Goal: Navigation & Orientation: Find specific page/section

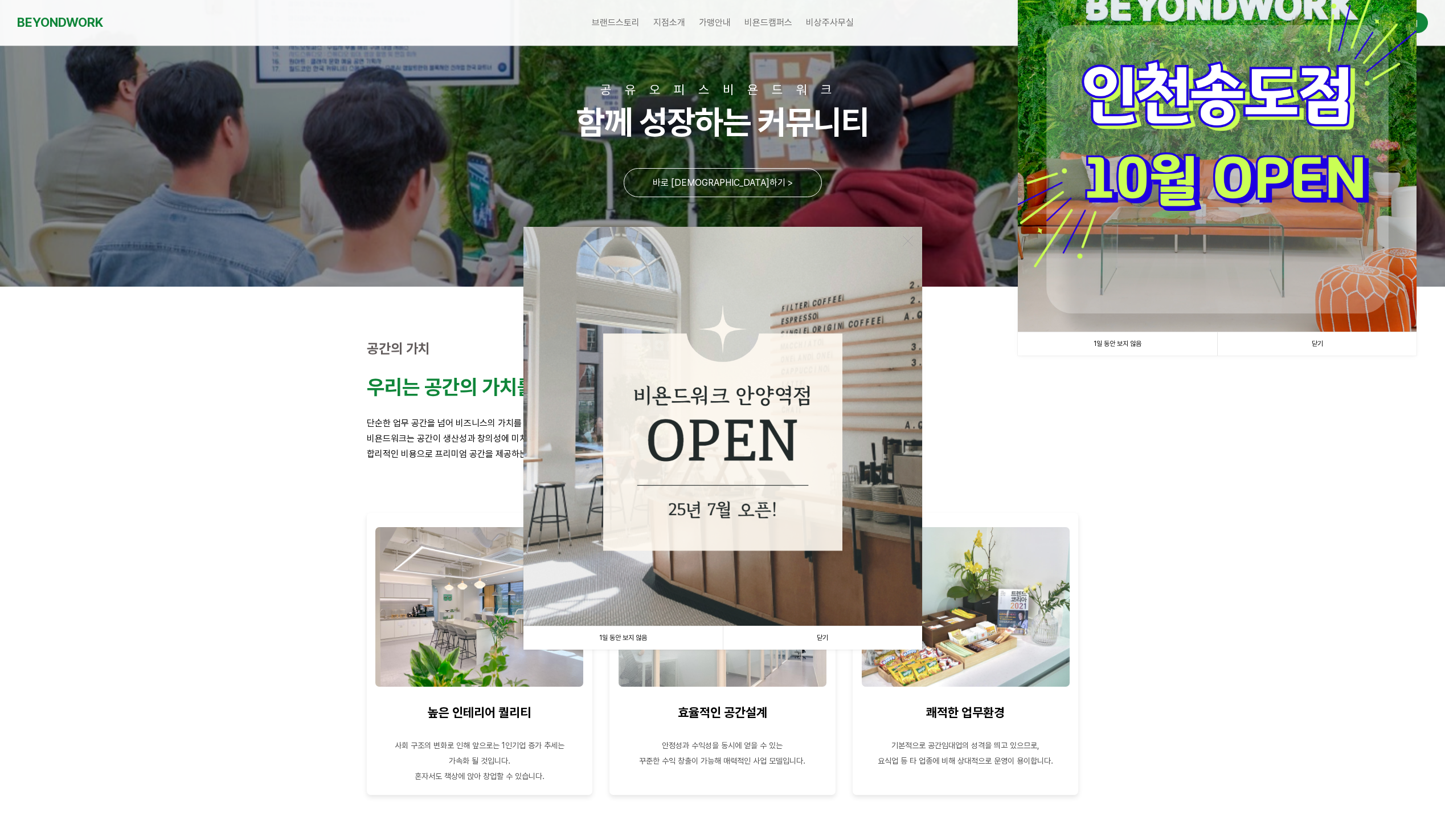
scroll to position [95, 0]
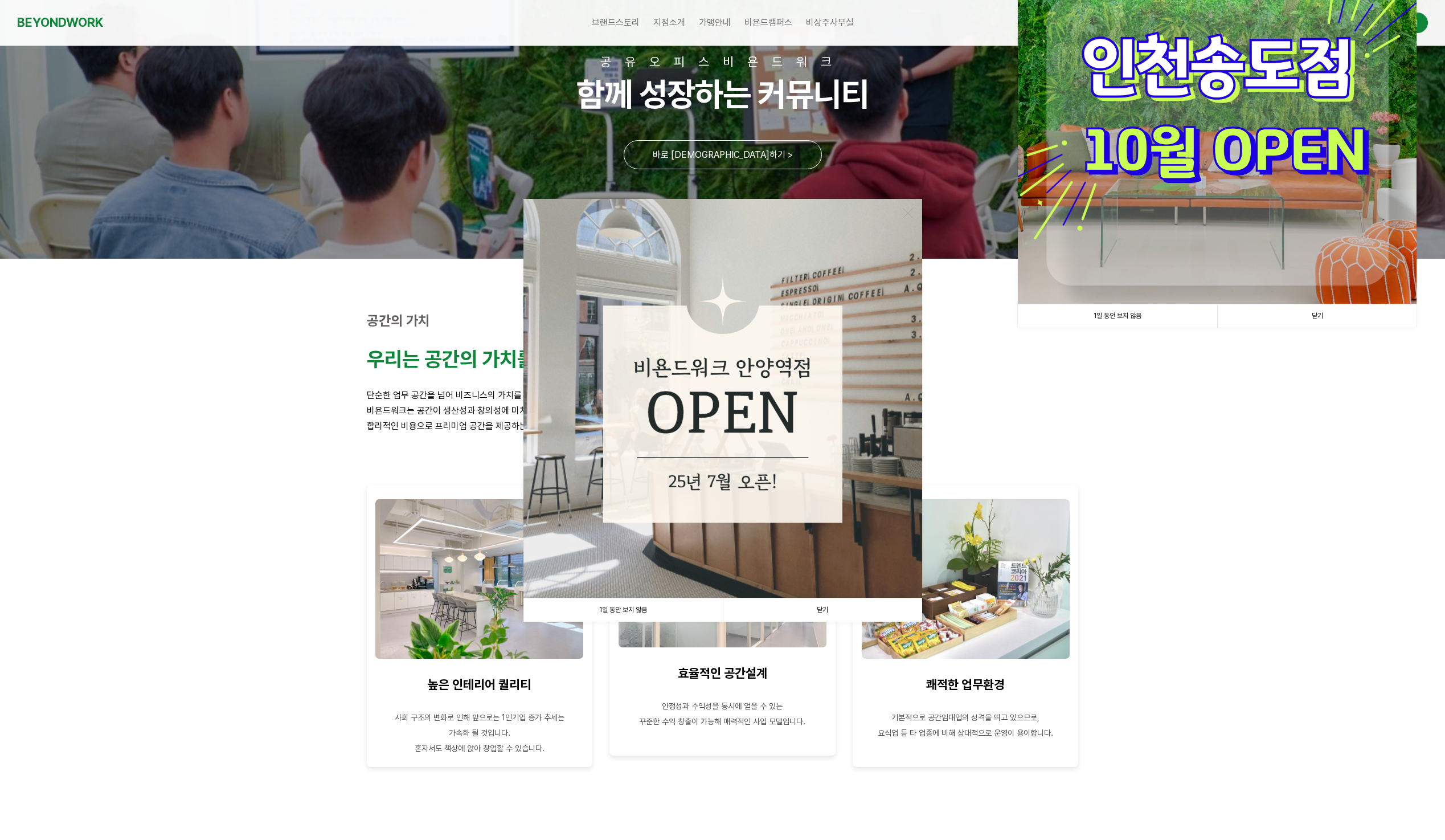
click at [820, 611] on link "닫기" at bounding box center [822, 609] width 199 height 24
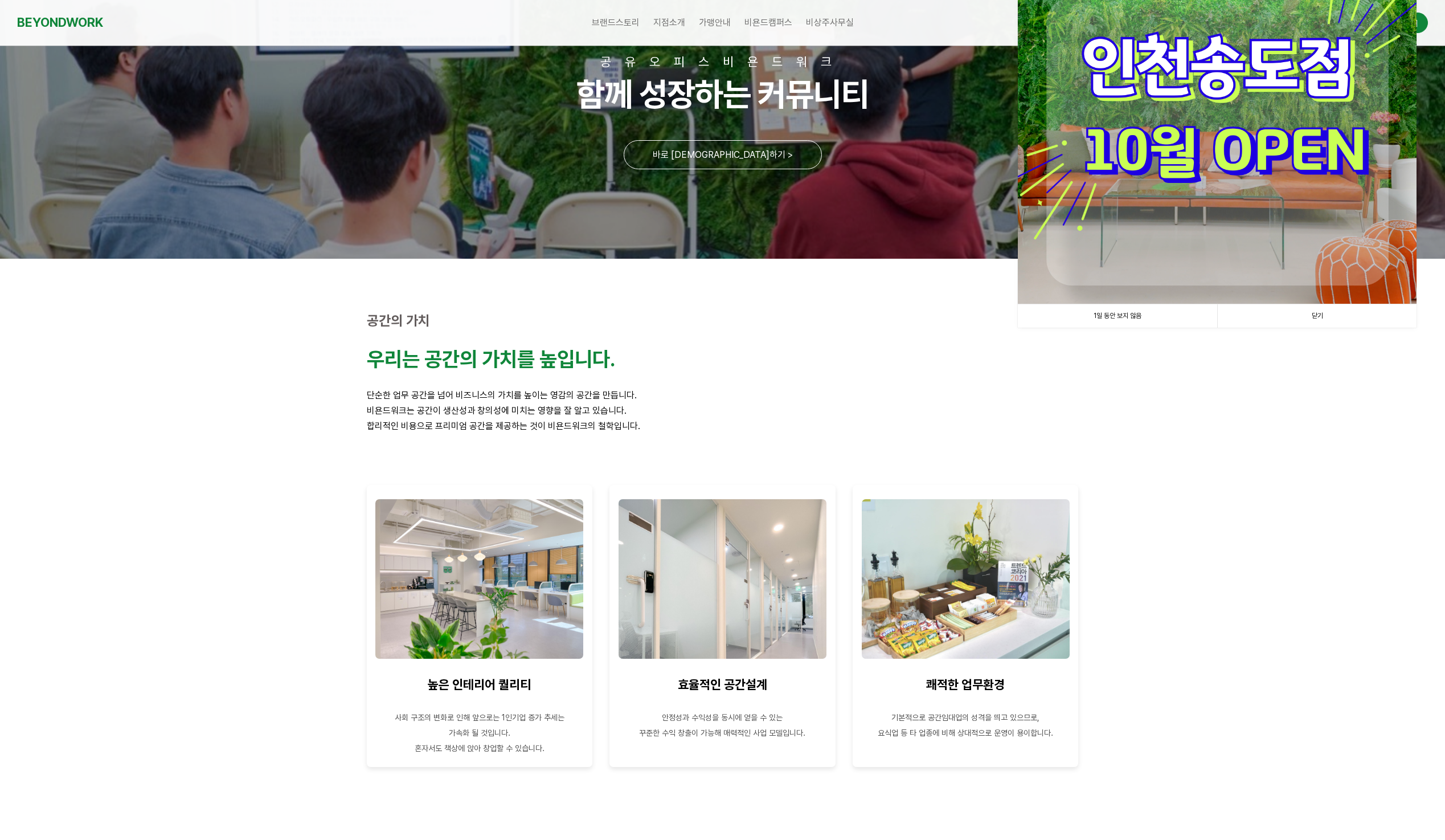
click at [1316, 314] on link "닫기" at bounding box center [1316, 316] width 199 height 24
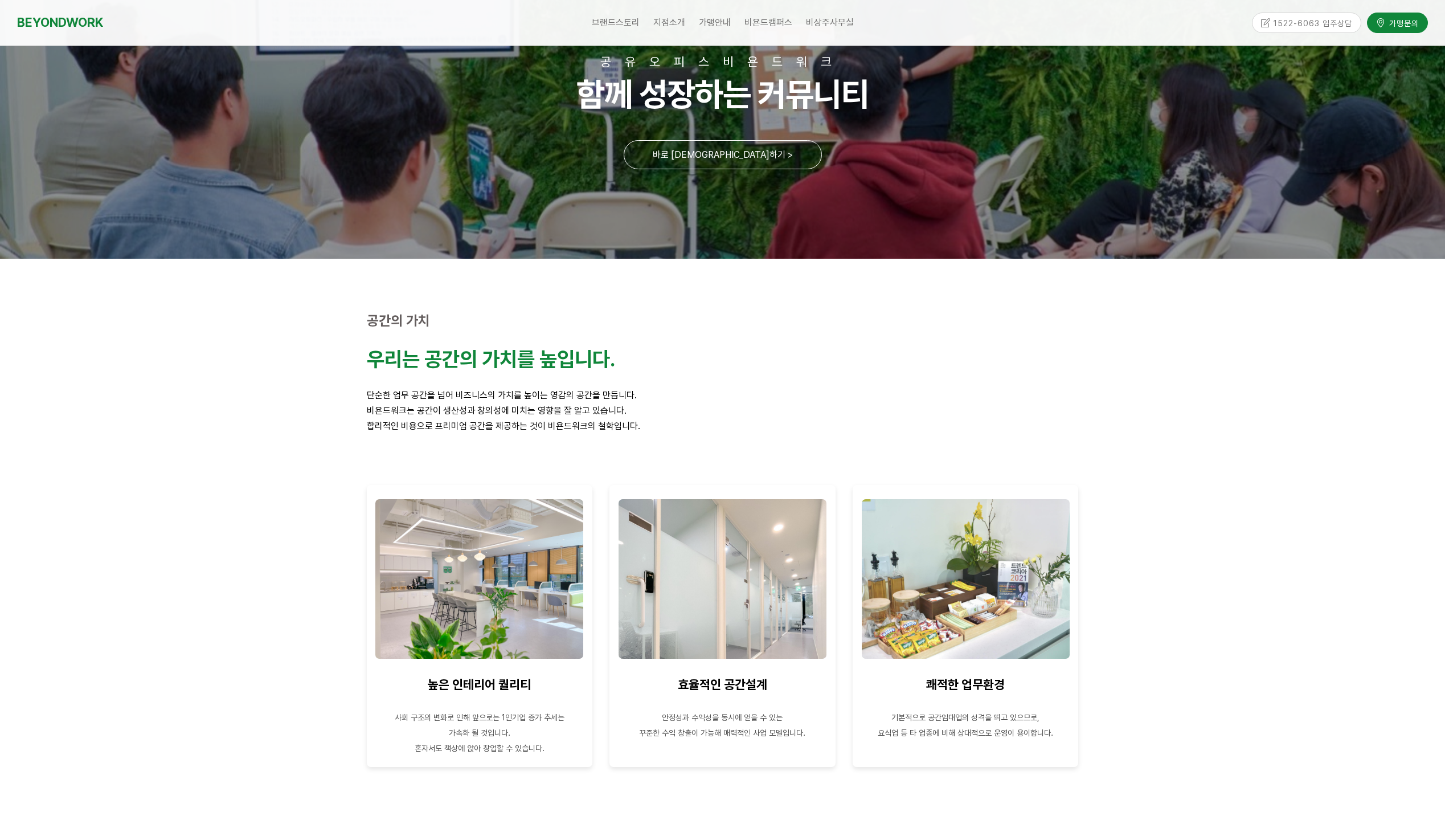
click at [852, 369] on p "우리는 공간의 가치를 높입니다." at bounding box center [723, 359] width 713 height 25
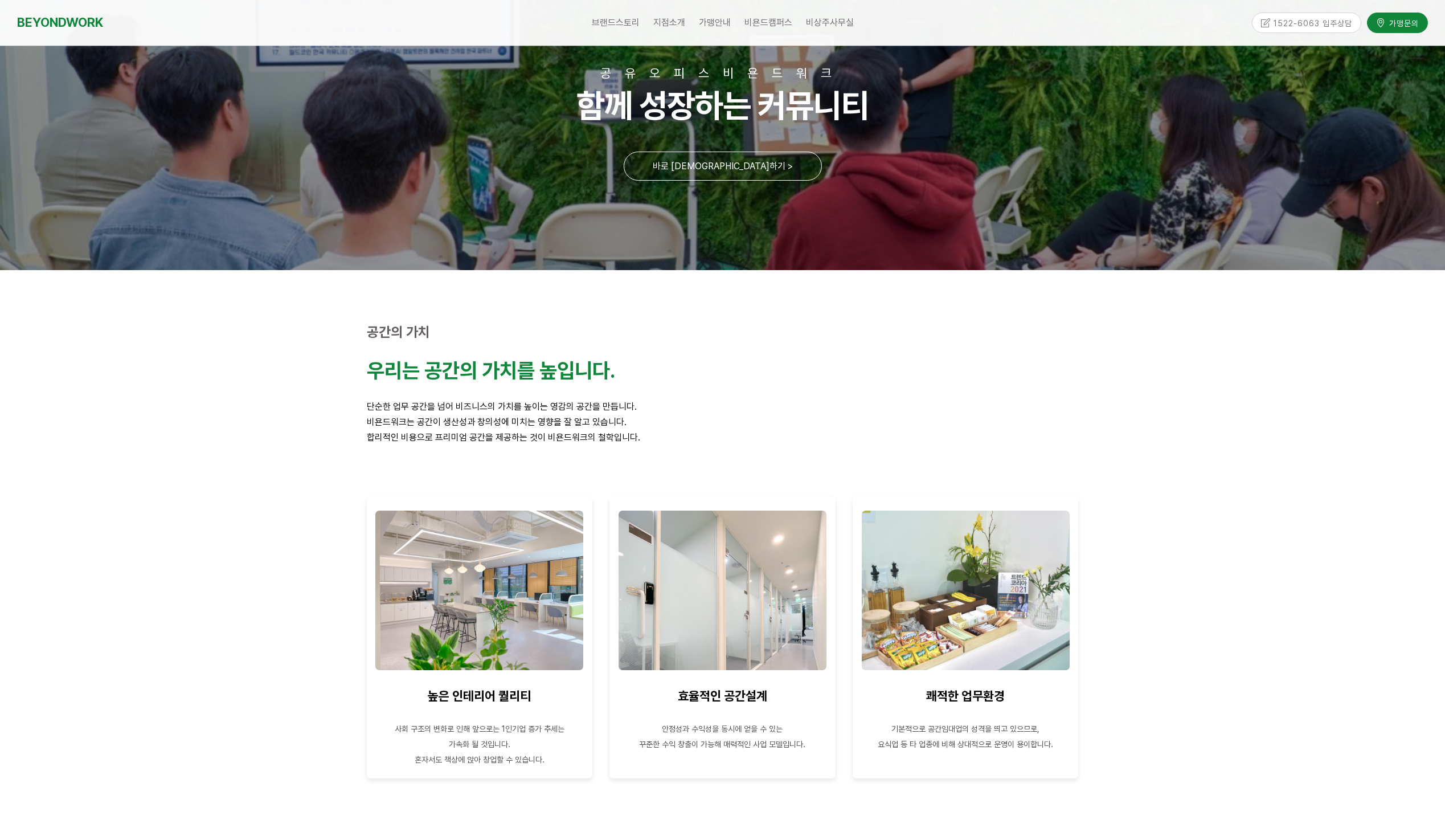
scroll to position [0, 0]
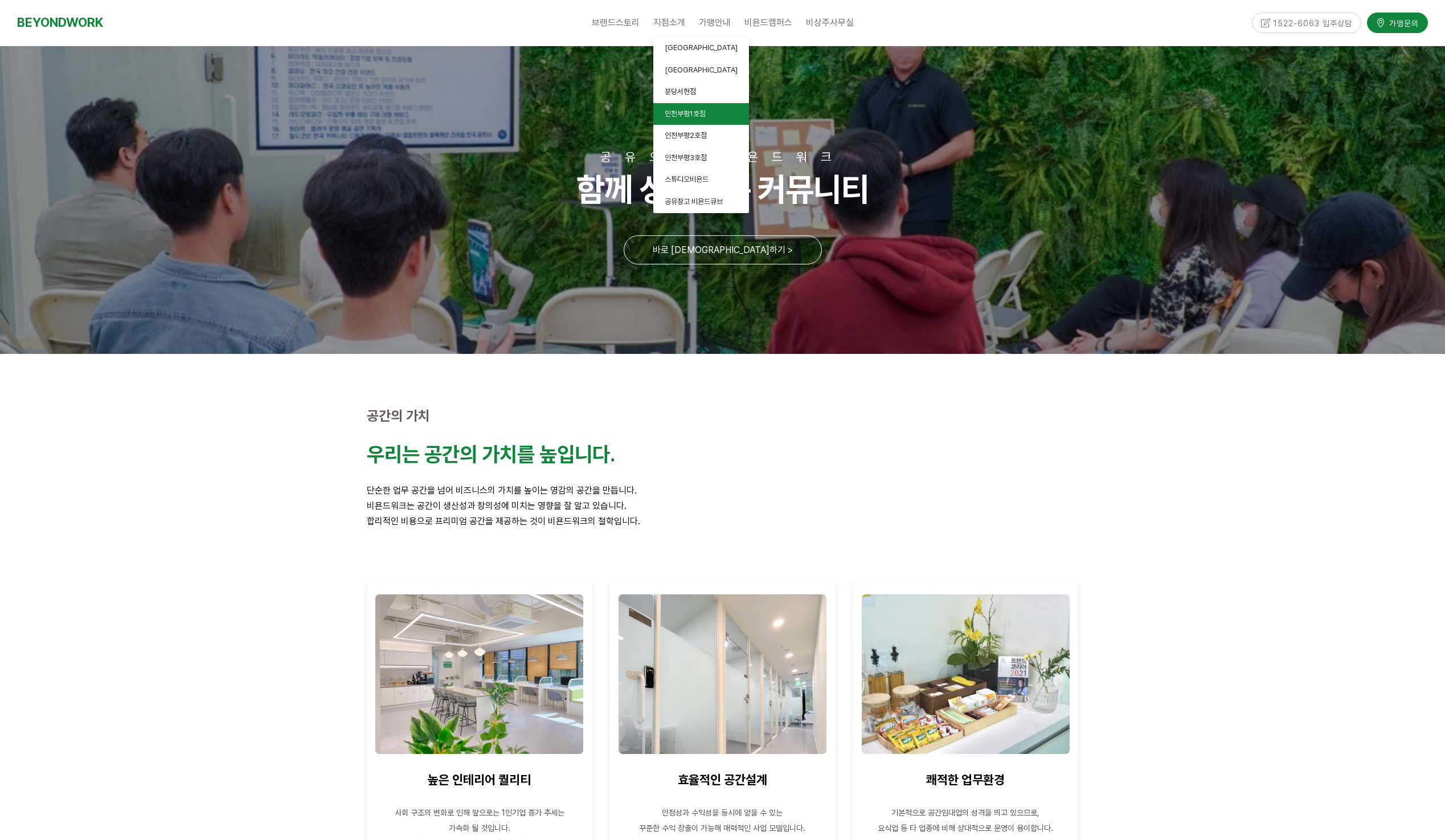
click at [688, 114] on span "인천부평1호점" at bounding box center [685, 113] width 41 height 9
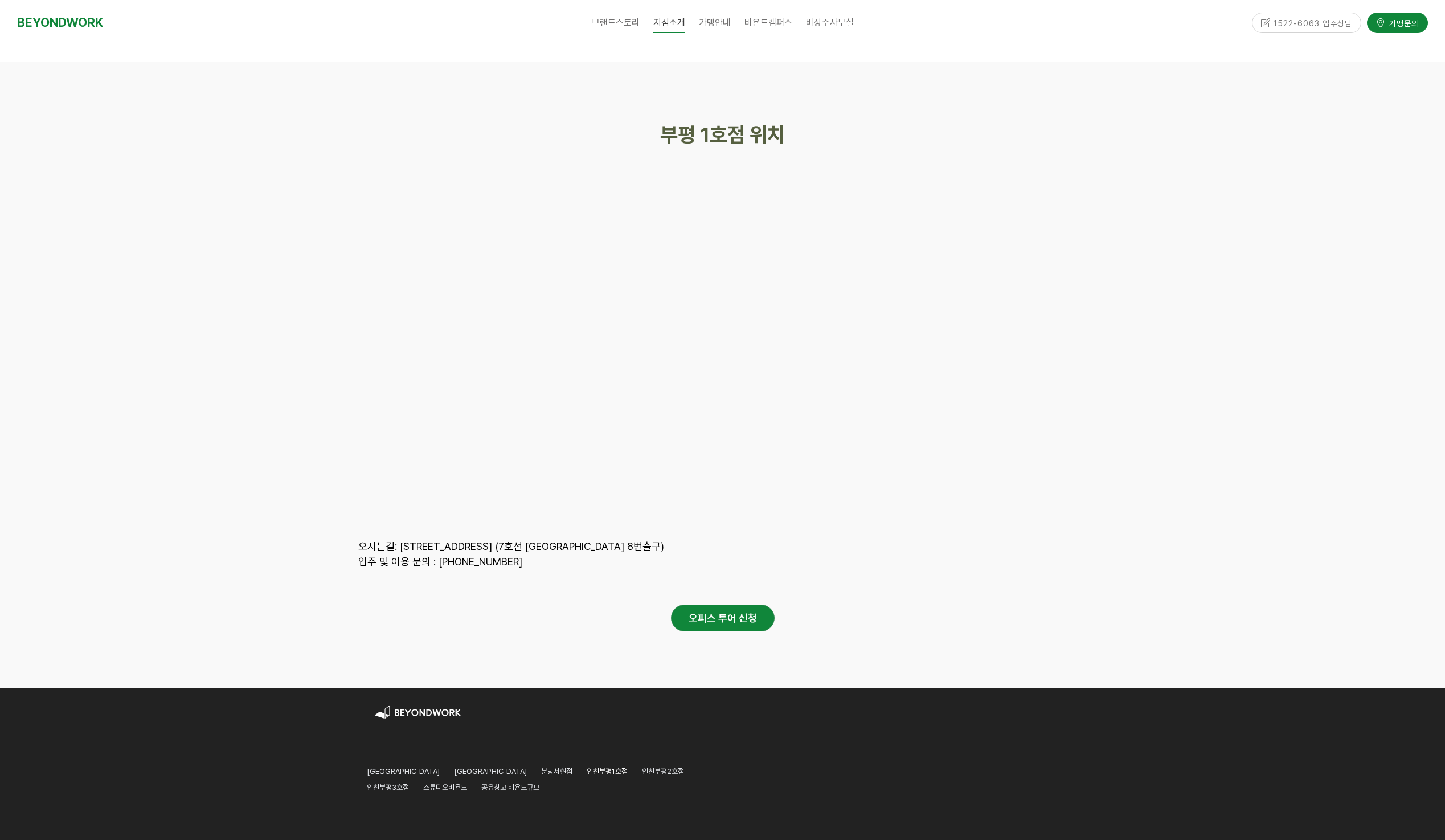
scroll to position [4746, 0]
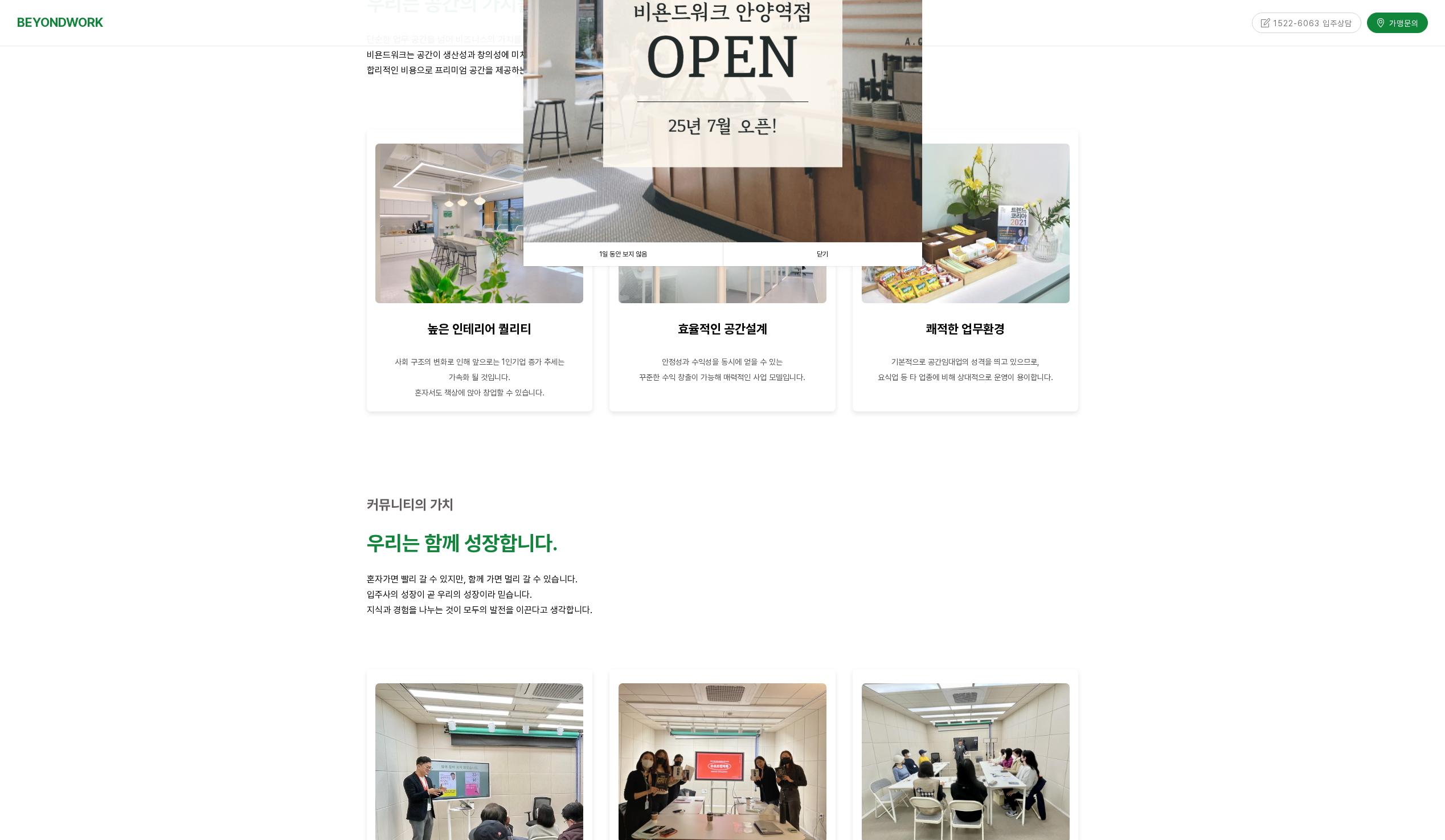
scroll to position [355, 0]
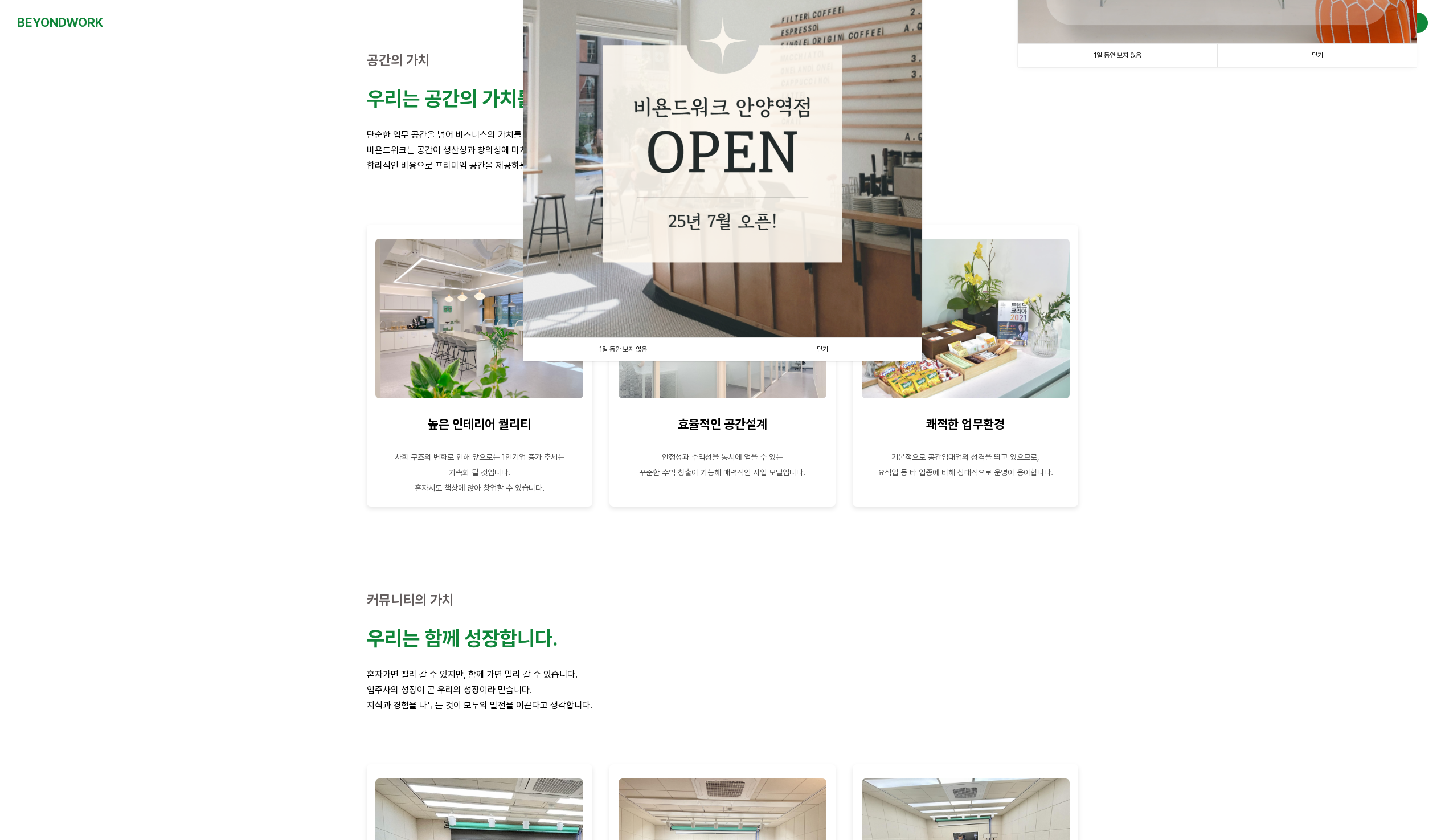
click at [819, 348] on link "닫기" at bounding box center [822, 349] width 199 height 24
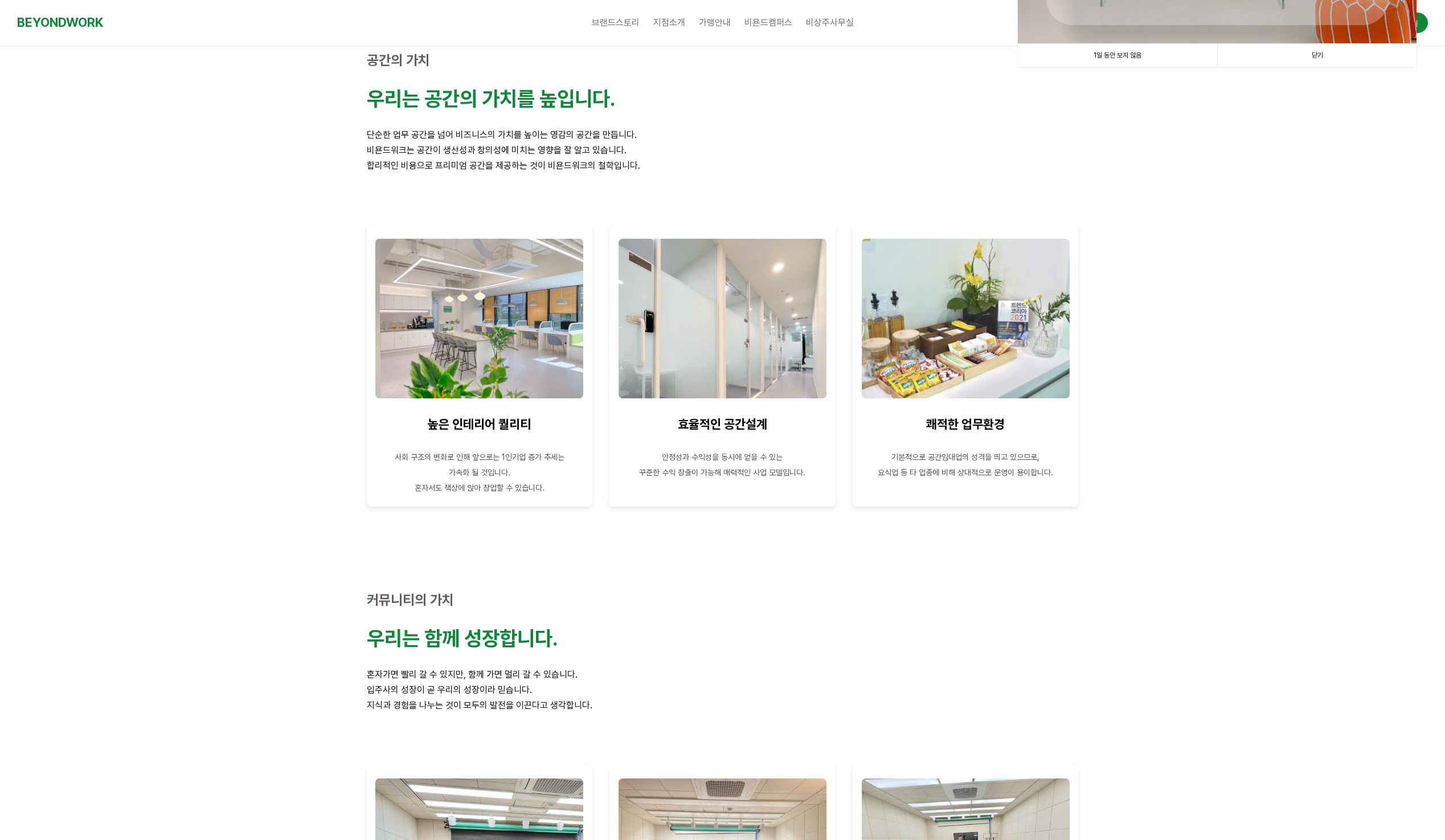
click at [1323, 52] on link "닫기" at bounding box center [1316, 55] width 199 height 24
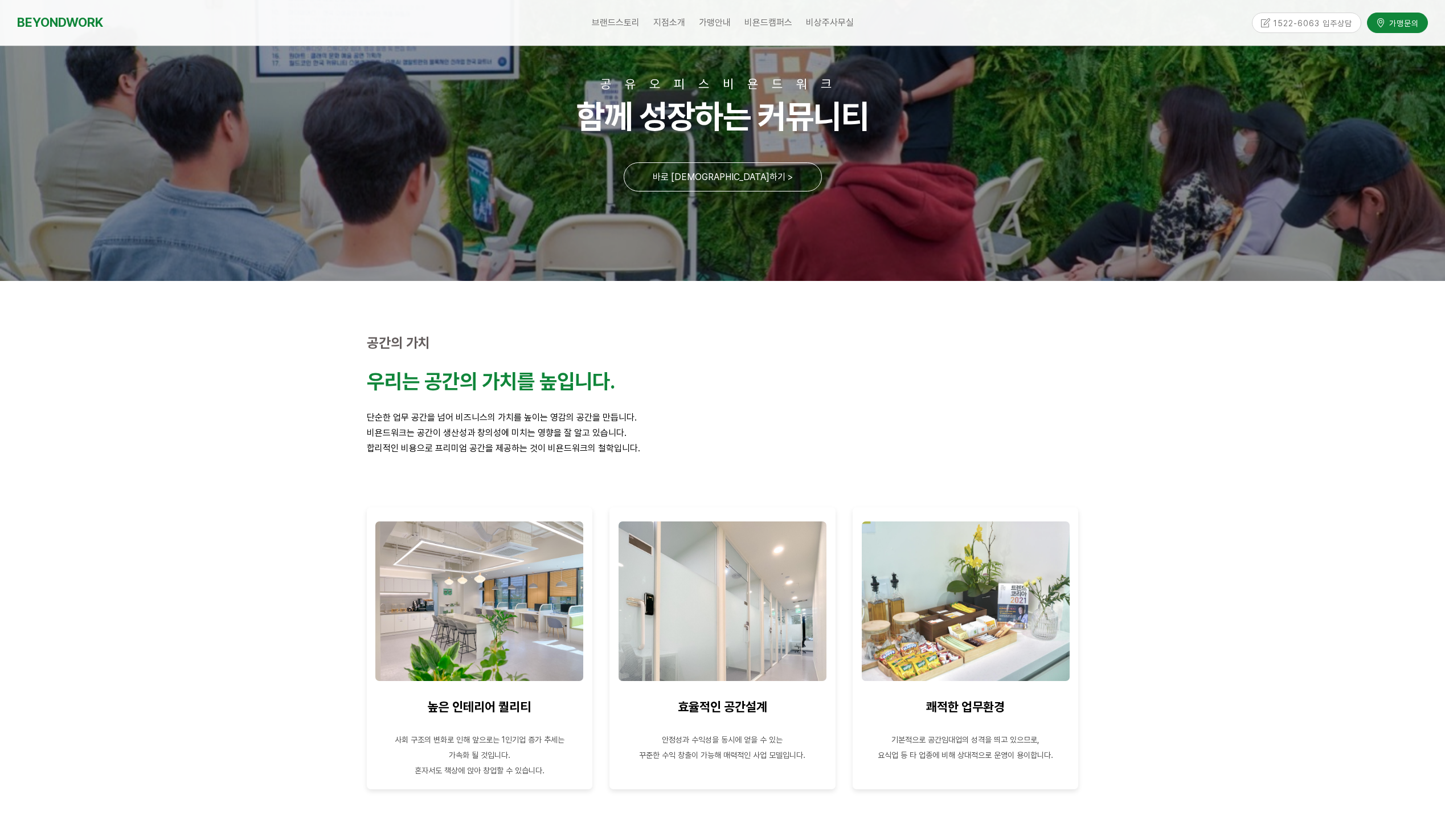
scroll to position [0, 0]
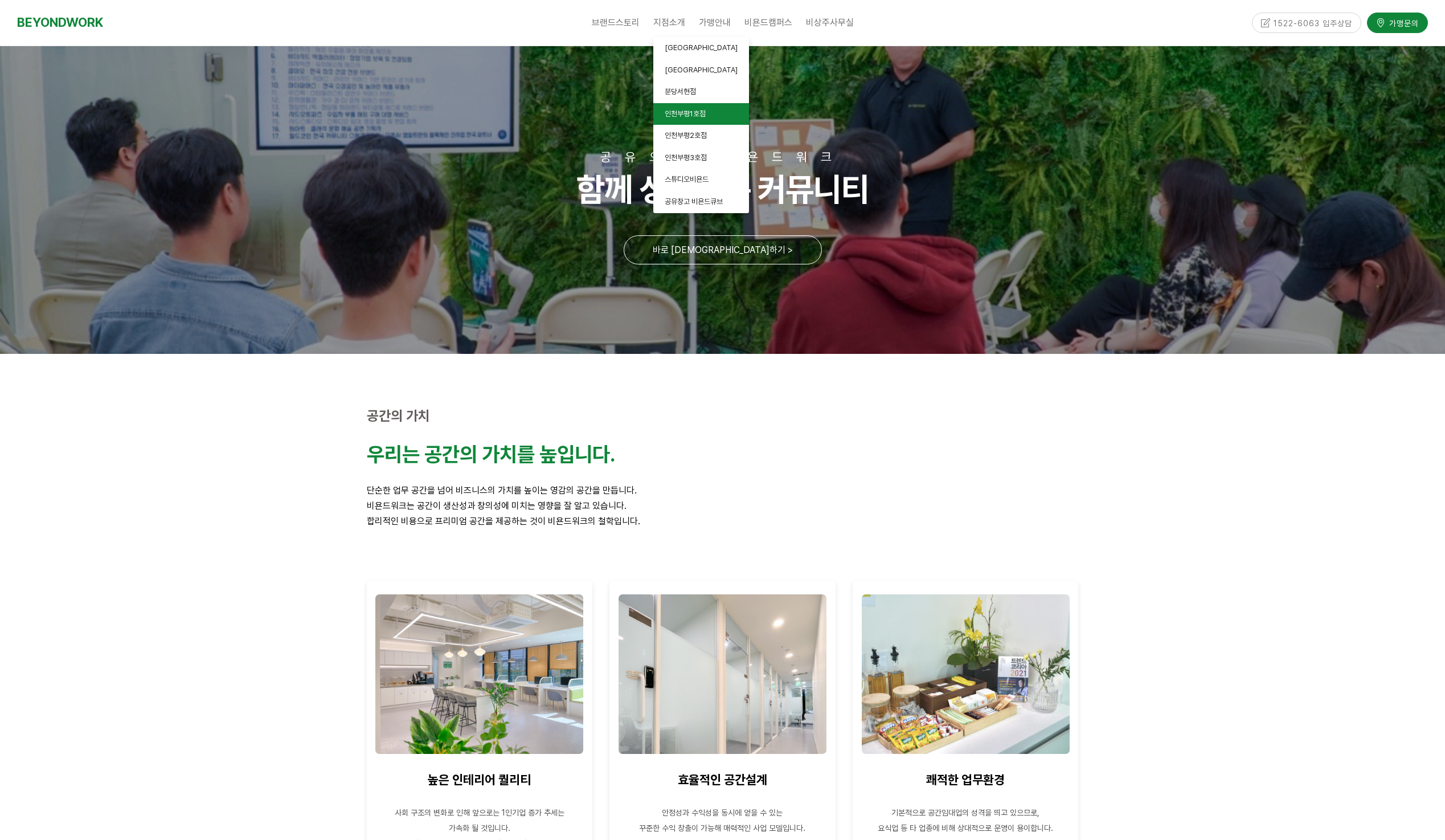
click at [686, 113] on span "인천부평1호점" at bounding box center [685, 113] width 41 height 9
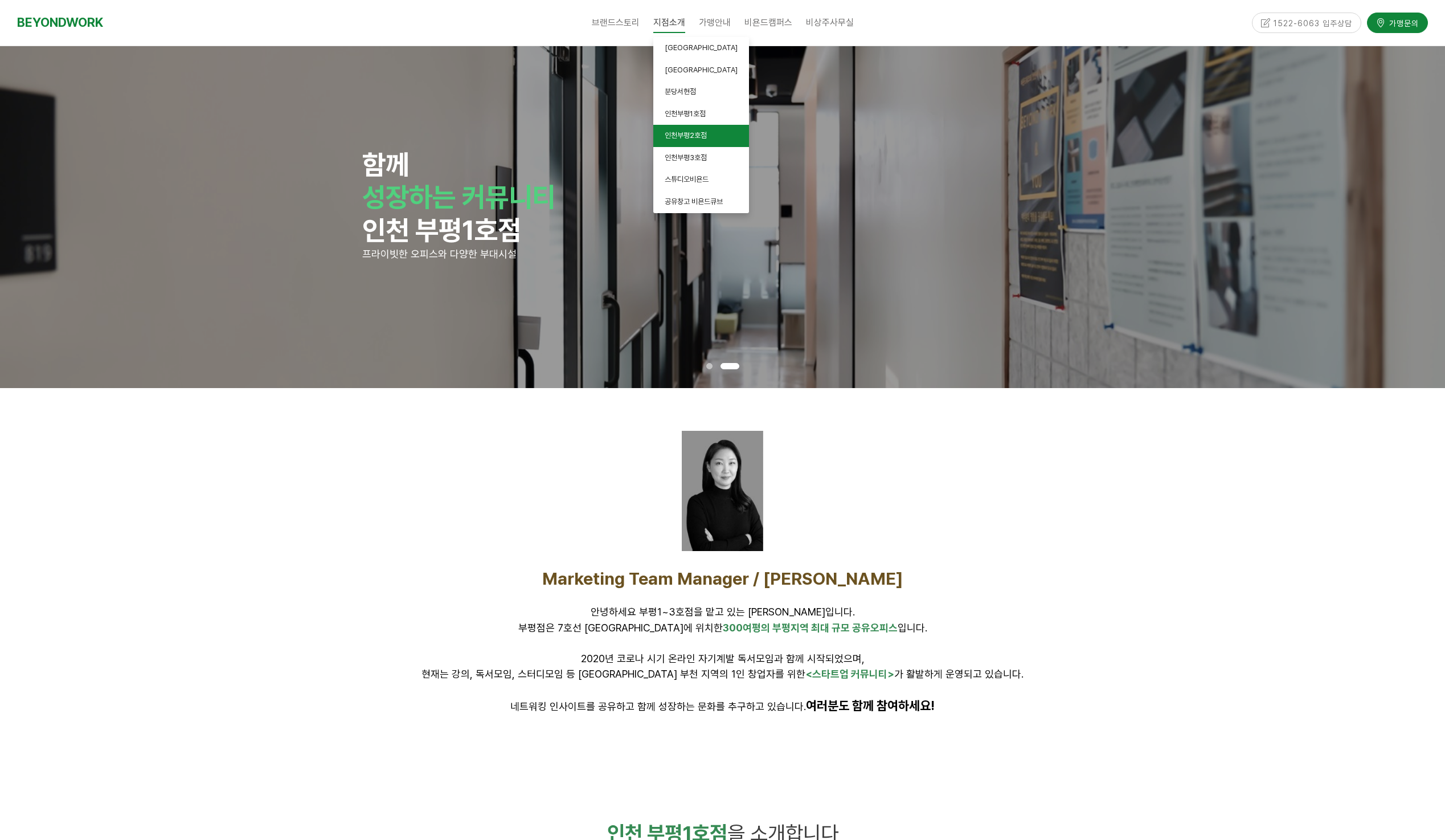
click at [697, 141] on link "인천부평2호점" at bounding box center [700, 136] width 95 height 23
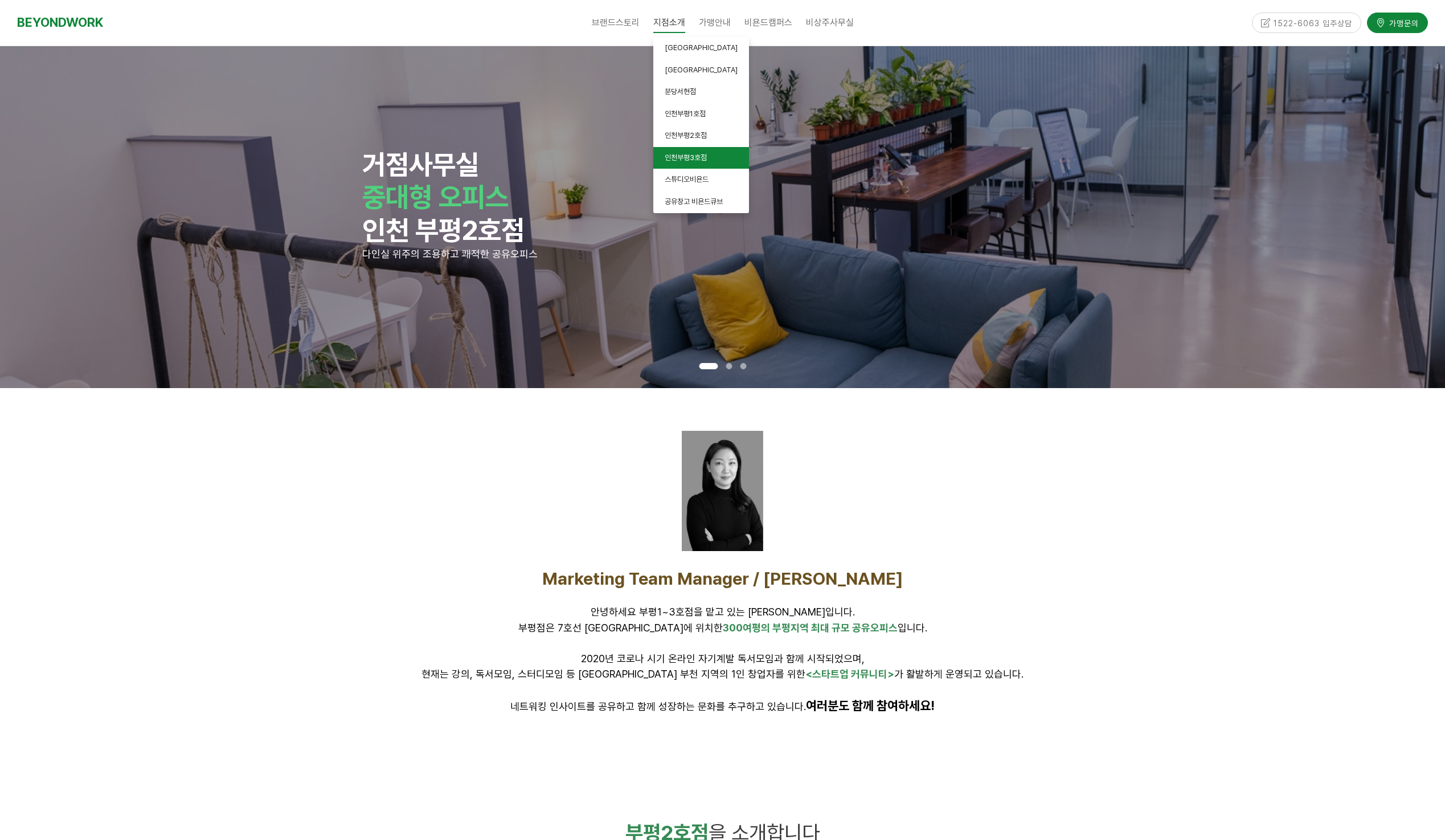
click at [676, 161] on span "인천부평3호점" at bounding box center [686, 157] width 43 height 9
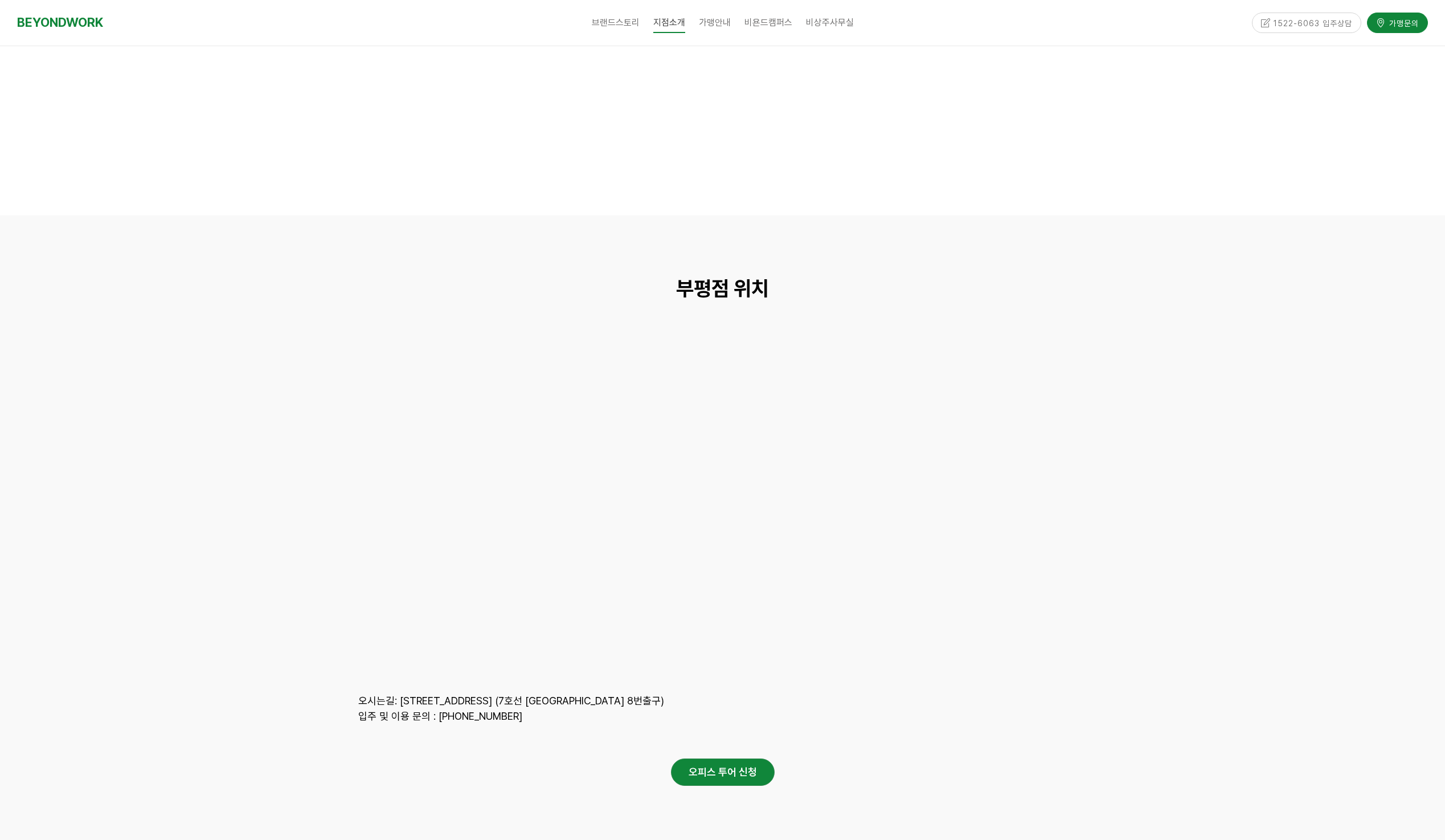
scroll to position [5127, 0]
